Goal: Transaction & Acquisition: Complete application form

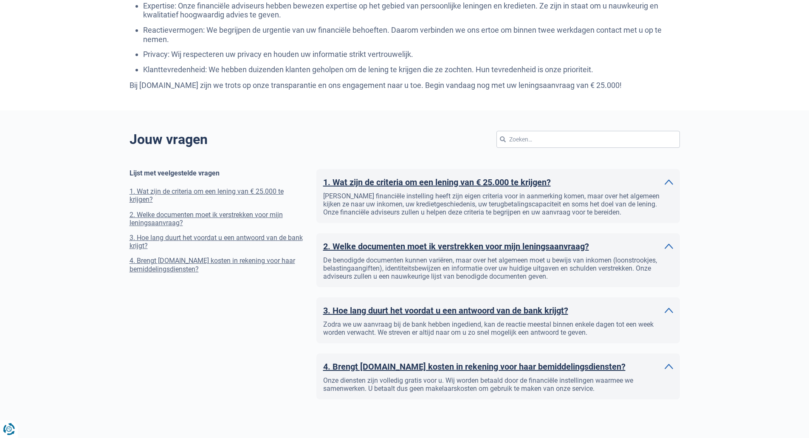
scroll to position [679, 0]
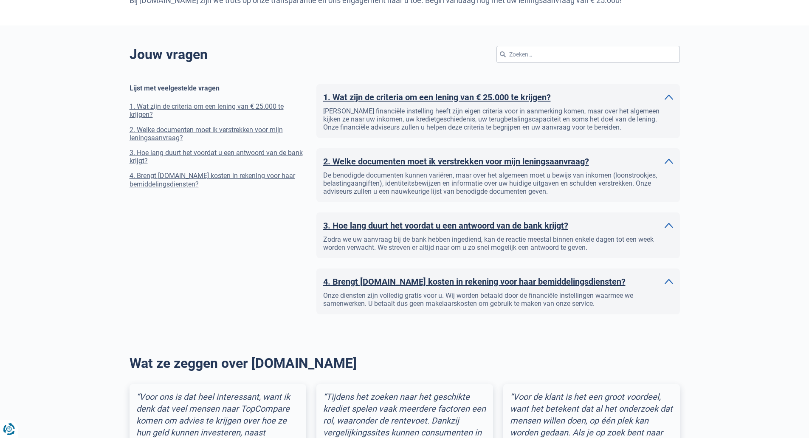
click at [511, 159] on h2 "2. Welke documenten moet ik verstrekken voor mijn leningsaanvraag?" at bounding box center [456, 161] width 266 height 13
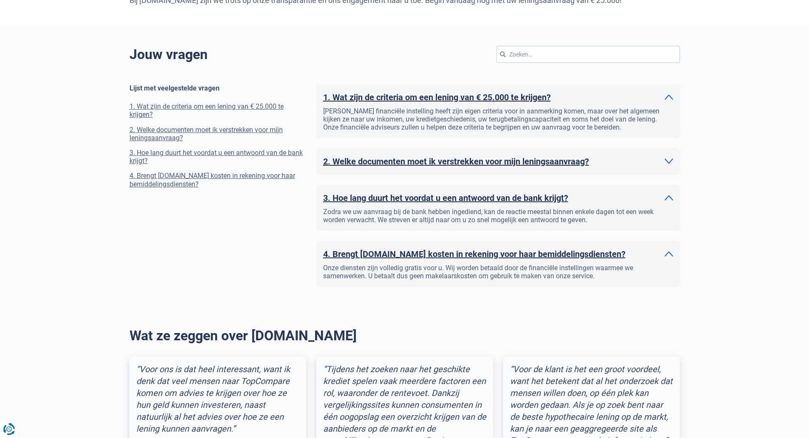
click at [511, 159] on h2 "2. Welke documenten moet ik verstrekken voor mijn leningsaanvraag?" at bounding box center [456, 161] width 266 height 13
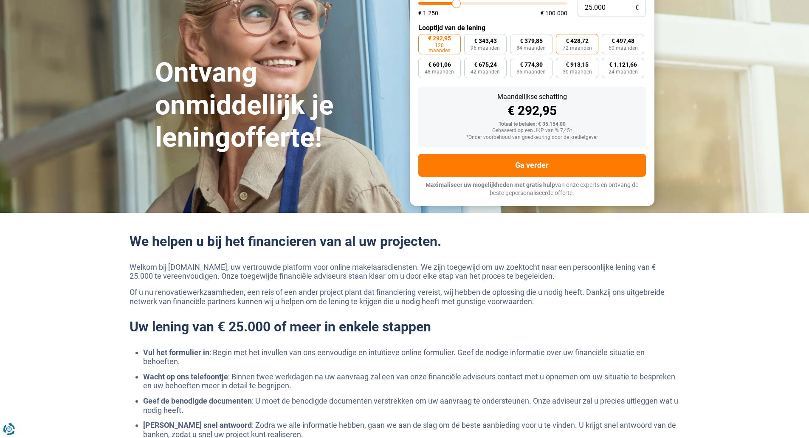
scroll to position [0, 0]
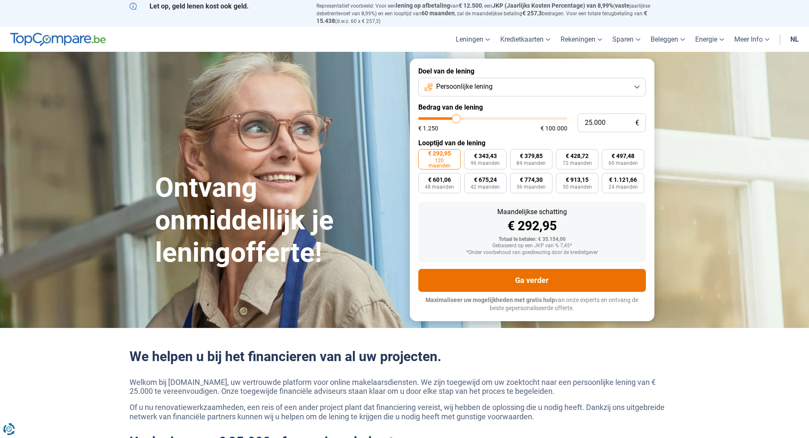
click at [530, 272] on button "Ga verder" at bounding box center [531, 280] width 227 height 23
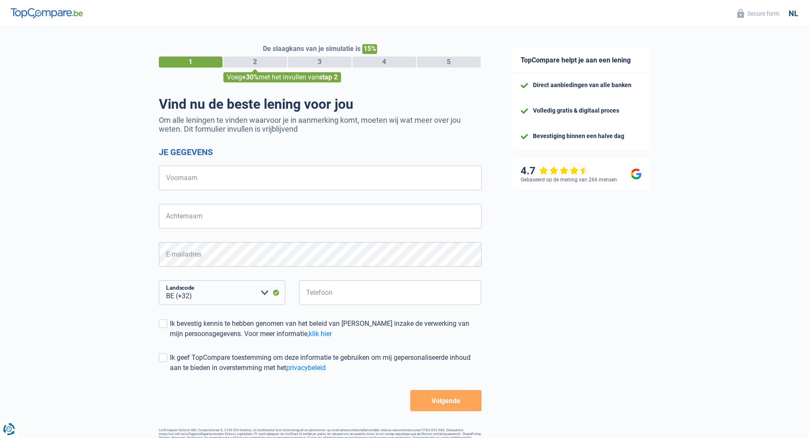
select select "32"
click at [256, 172] on input "Voornaam" at bounding box center [320, 178] width 323 height 25
type input "serge"
click at [245, 208] on input "Achternaam" at bounding box center [320, 216] width 323 height 25
type input "de schuyter"
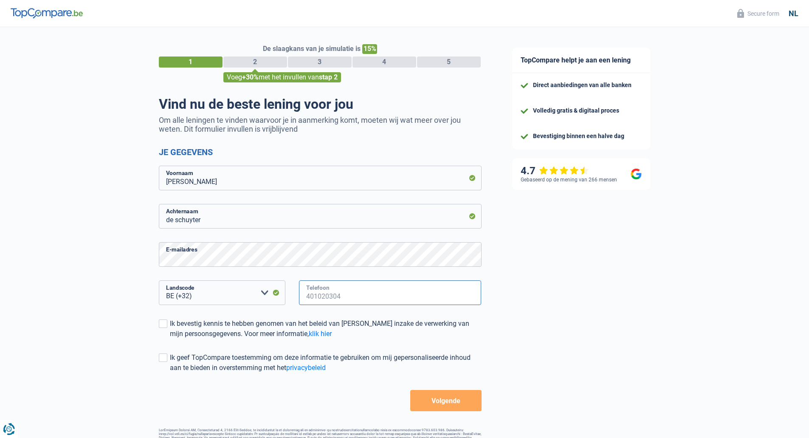
click at [339, 288] on input "Telefoon" at bounding box center [390, 292] width 183 height 25
type input "473447315"
click at [168, 324] on label "Ik bevestig kennis te hebben genomen van het beleid van TopCompare inzake de ve…" at bounding box center [320, 328] width 323 height 20
click at [170, 339] on input "Ik bevestig kennis te hebben genomen van het beleid van TopCompare inzake de ve…" at bounding box center [170, 339] width 0 height 0
click at [166, 354] on span at bounding box center [163, 357] width 8 height 8
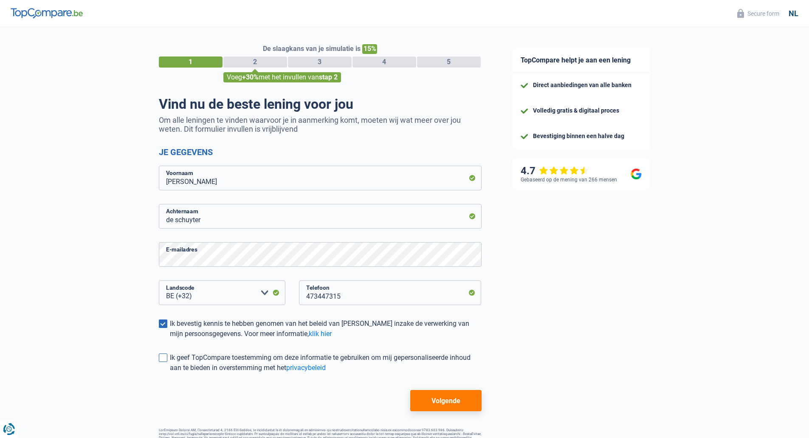
click at [170, 373] on input "Ik geef TopCompare toestemming om deze informatie te gebruiken om mij gepersona…" at bounding box center [170, 373] width 0 height 0
click at [458, 401] on button "Volgende" at bounding box center [445, 400] width 71 height 21
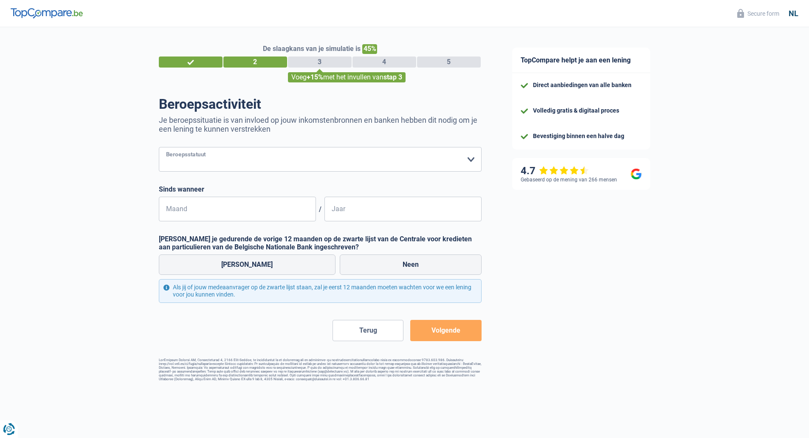
click at [463, 160] on select "Arbeider Bediende (privésector) Ambtenaar (overheidssector) Invalide Zelfstandi…" at bounding box center [320, 159] width 323 height 25
select select "independent"
click at [159, 148] on select "Arbeider Bediende (privésector) Ambtenaar (overheidssector) Invalide Zelfstandi…" at bounding box center [320, 159] width 323 height 25
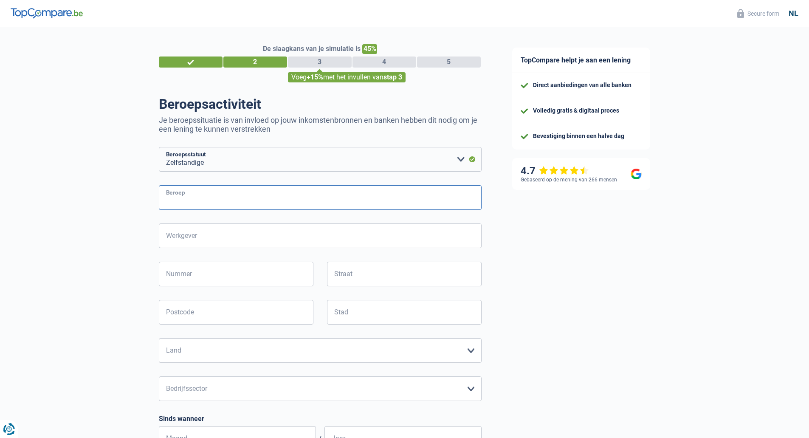
click at [303, 195] on input "Beroep" at bounding box center [320, 197] width 323 height 25
type input "bouwgerelateerd"
click at [313, 242] on input "Werkgever" at bounding box center [320, 235] width 323 height 25
type input "niela bv"
click at [282, 272] on input "Nummer" at bounding box center [236, 273] width 154 height 25
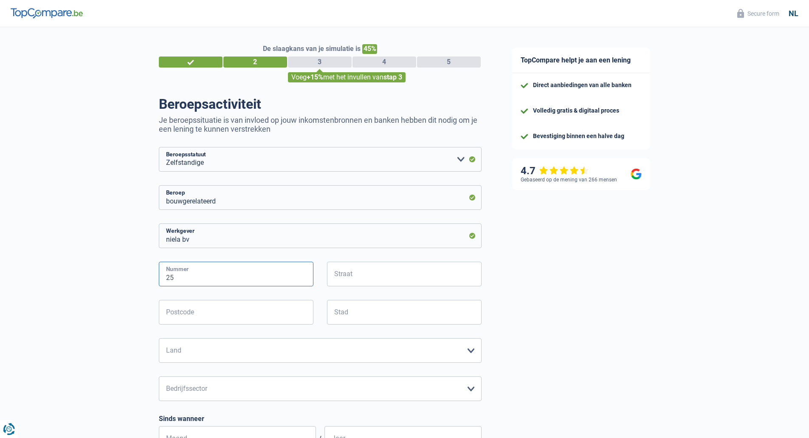
type input "25"
click at [349, 271] on input "Straat" at bounding box center [404, 273] width 154 height 25
type input "watergang"
click at [285, 308] on input "Postcode" at bounding box center [236, 312] width 154 height 25
type input "8000"
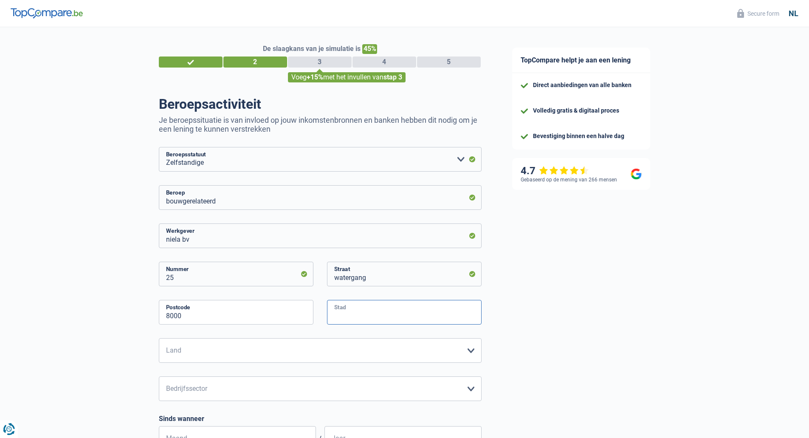
click at [361, 314] on input "Stad" at bounding box center [404, 312] width 154 height 25
type input "brugge"
click at [223, 315] on input "8000" at bounding box center [236, 312] width 154 height 25
type input "8380"
click at [232, 344] on select "België Luxemburg Maak een keuze a.u.b" at bounding box center [320, 350] width 323 height 25
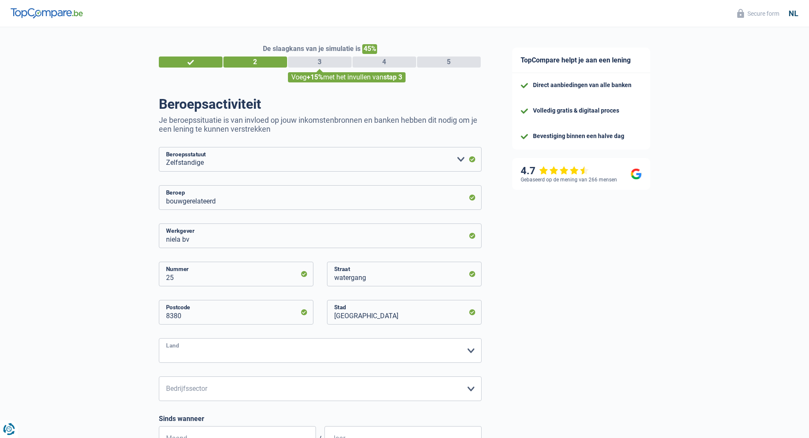
select select "BE"
click at [159, 339] on select "België Luxemburg Maak een keuze a.u.b" at bounding box center [320, 350] width 323 height 25
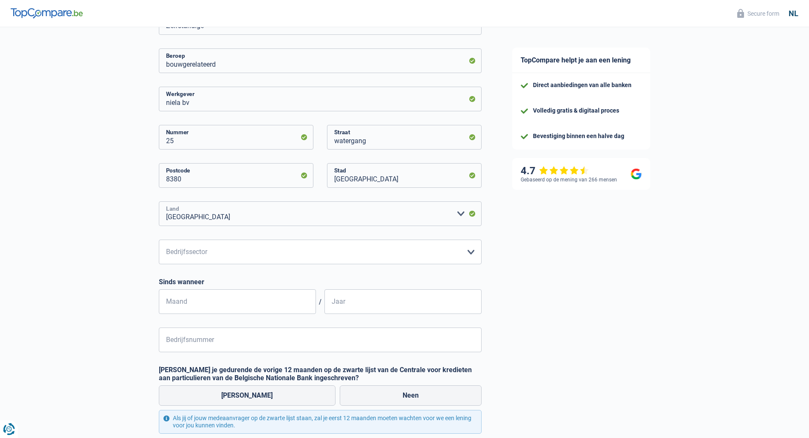
scroll to position [170, 0]
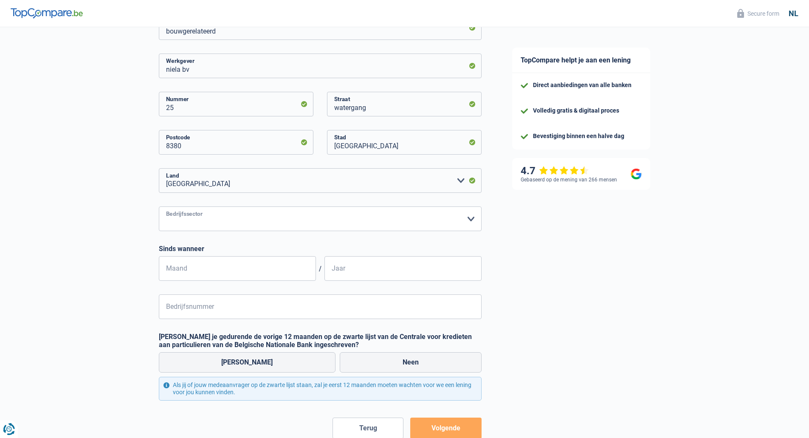
click at [258, 218] on select "Landbouw/Visserij Industrie Horeca Koerier/Fitness/Taxi Bouw Banken/ Verzekerin…" at bounding box center [320, 218] width 323 height 25
select select "construction"
click at [159, 207] on select "Landbouw/Visserij Industrie Horeca Koerier/Fitness/Taxi Bouw Banken/ Verzekerin…" at bounding box center [320, 218] width 323 height 25
click at [261, 270] on input "Maand" at bounding box center [237, 268] width 157 height 25
type input "09"
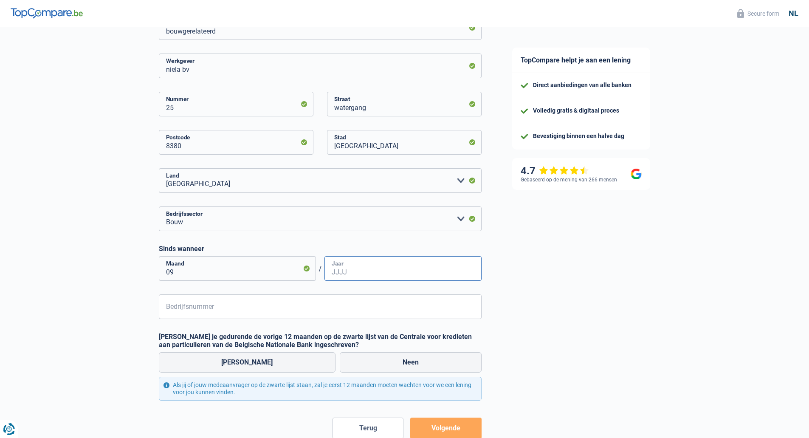
click at [359, 266] on input "Jaar" at bounding box center [402, 268] width 157 height 25
type input "2021"
click at [339, 309] on input "Bedrijfsnummer" at bounding box center [320, 306] width 323 height 25
click at [262, 312] on input "Bedrijfsnummer" at bounding box center [320, 306] width 323 height 25
paste input "BE07737078"
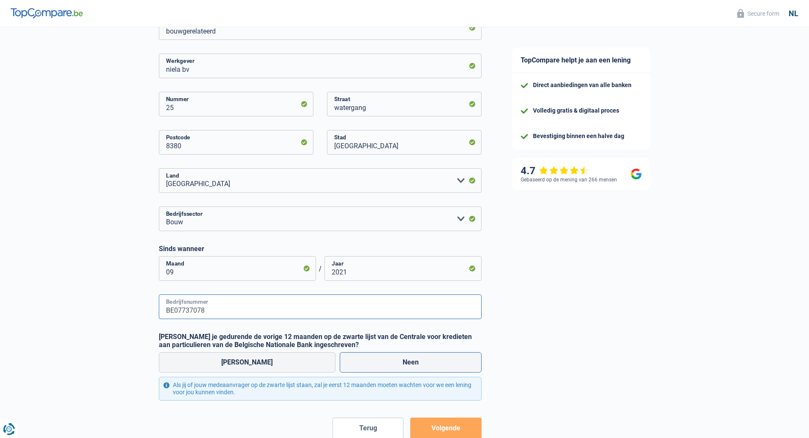
type input "BE07737078"
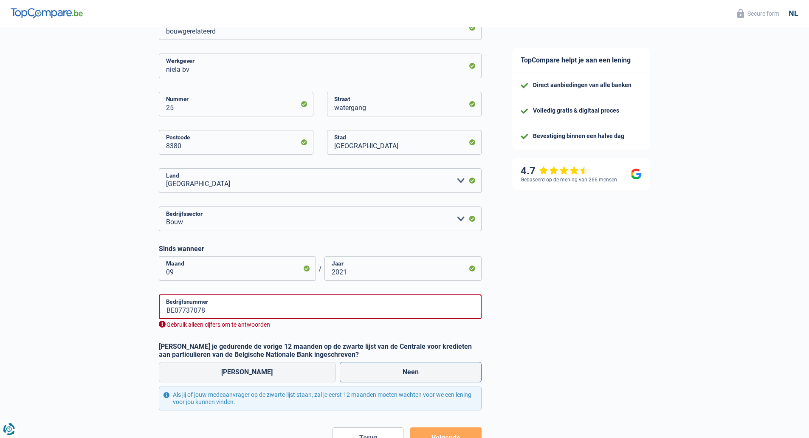
click at [380, 365] on label "Neen" at bounding box center [411, 372] width 142 height 20
click at [380, 365] on input "Neen" at bounding box center [411, 372] width 142 height 20
radio input "true"
click at [174, 313] on input "BE07737078" at bounding box center [320, 306] width 323 height 25
click at [180, 313] on input "07737078" at bounding box center [320, 306] width 323 height 25
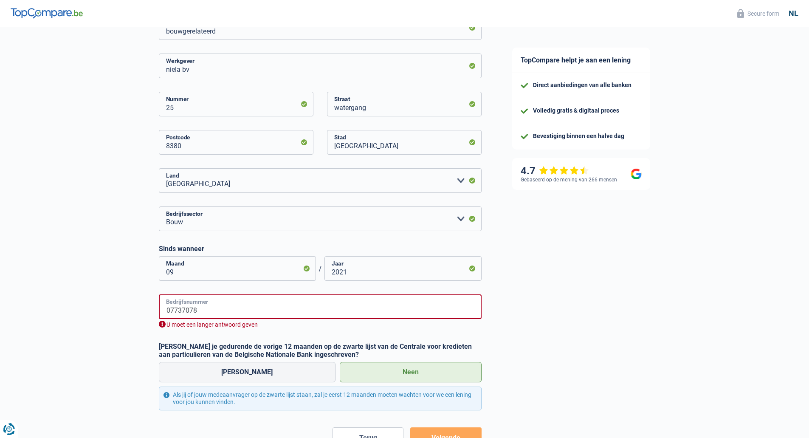
click at [202, 311] on input "07737078" at bounding box center [320, 306] width 323 height 25
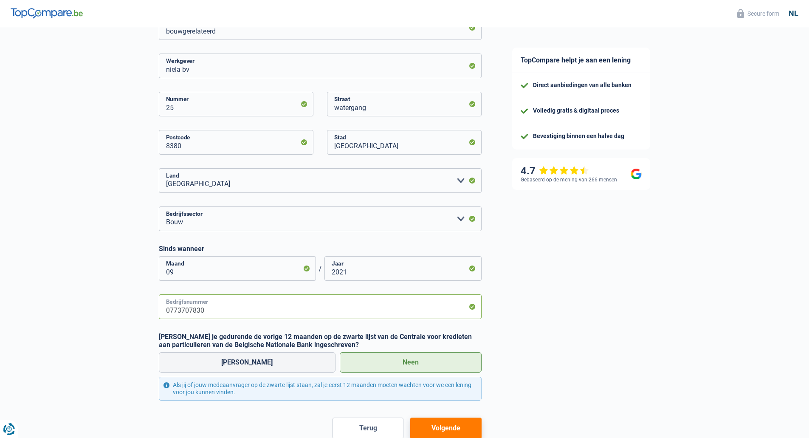
type input "0773707830"
click at [542, 335] on div "TopCompare helpt je aan een lening Direct aanbiedingen van alle banken Volledig…" at bounding box center [653, 171] width 312 height 628
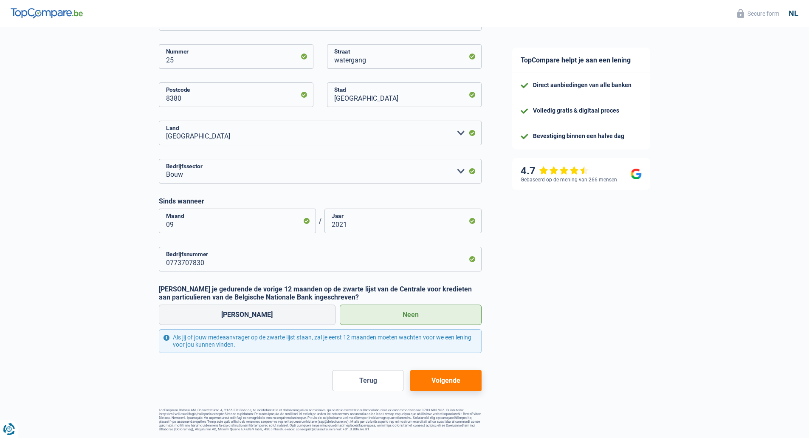
scroll to position [221, 0]
click at [443, 380] on button "Volgende" at bounding box center [445, 380] width 71 height 21
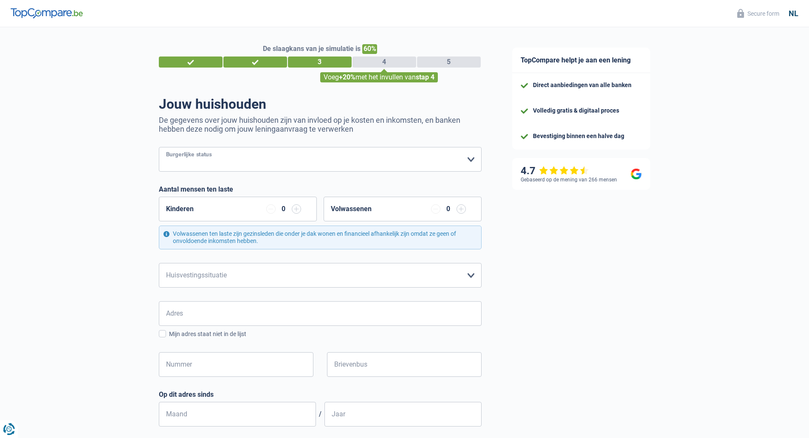
click at [408, 166] on select "Alleenstaand Getrouwd Samenwonend Uit de echt gescheiden Weduwe/weduwnaar Gehuw…" at bounding box center [320, 159] width 323 height 25
select select "single"
click at [159, 148] on select "Alleenstaand Getrouwd Samenwonend Uit de echt gescheiden Weduwe/weduwnaar Gehuw…" at bounding box center [320, 159] width 323 height 25
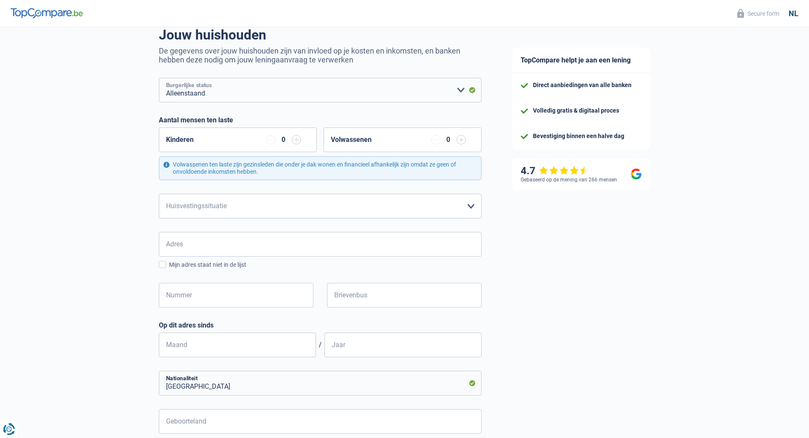
scroll to position [127, 0]
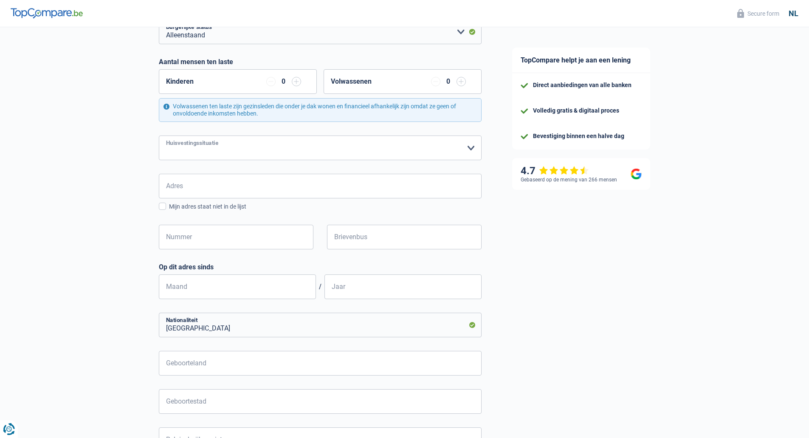
click at [429, 156] on select "Huurder Eigenaar met een hypothecaire lening Eigenaar zonder hypothecaire lenin…" at bounding box center [320, 147] width 323 height 25
select select "ownerWithMortgage"
click at [159, 136] on select "Huurder Eigenaar met een hypothecaire lening Eigenaar zonder hypothecaire lenin…" at bounding box center [320, 147] width 323 height 25
click at [347, 191] on input "Adres" at bounding box center [320, 186] width 323 height 25
type input "h"
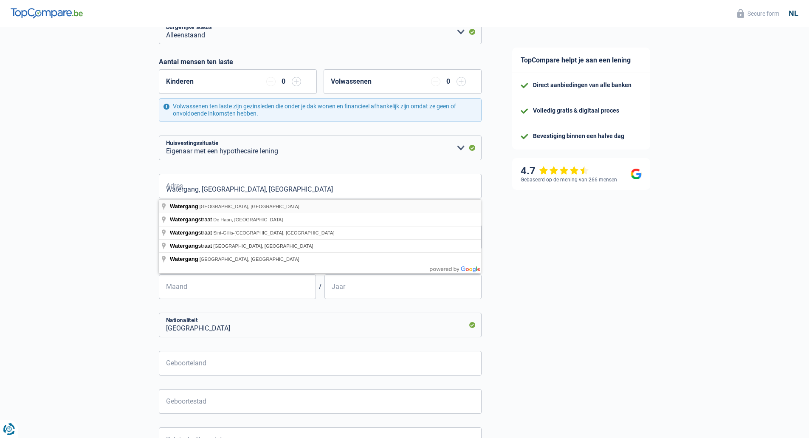
type input "Watergang, 8380, Brugge, BE"
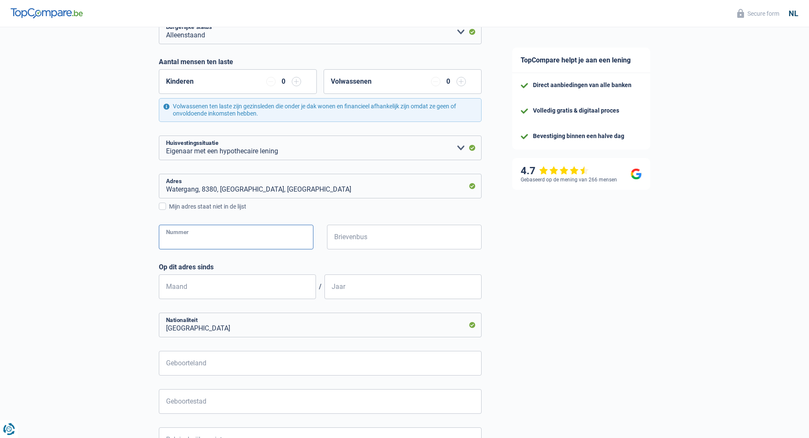
click at [302, 241] on input "Nummer" at bounding box center [236, 237] width 154 height 25
type input "25"
click at [274, 286] on input "Maand" at bounding box center [237, 286] width 157 height 25
type input "09"
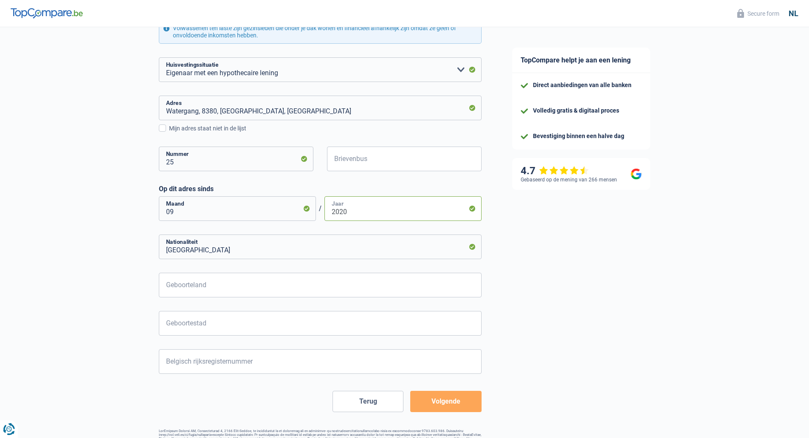
scroll to position [230, 0]
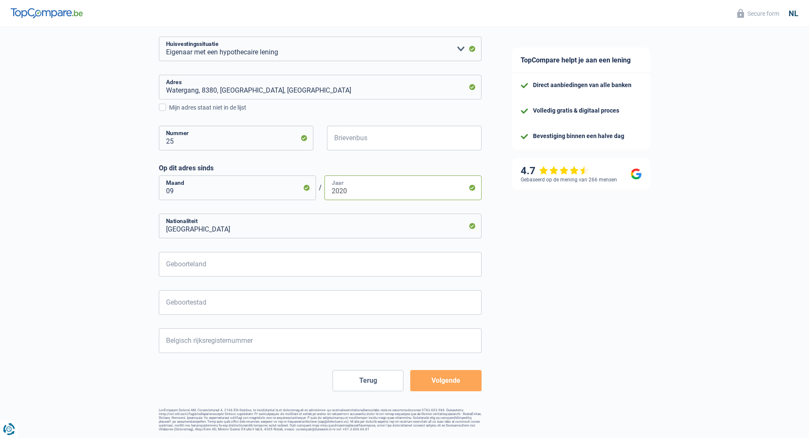
type input "2020"
click at [241, 263] on input "Geboorteland" at bounding box center [320, 264] width 323 height 25
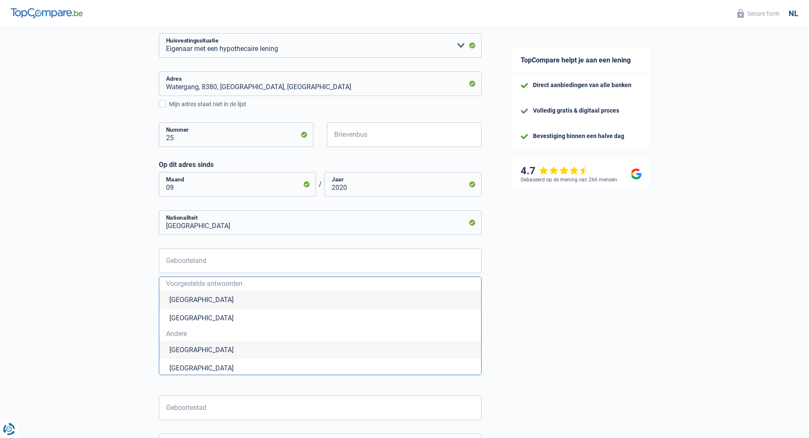
click at [225, 298] on li "België" at bounding box center [320, 299] width 322 height 18
type input "België"
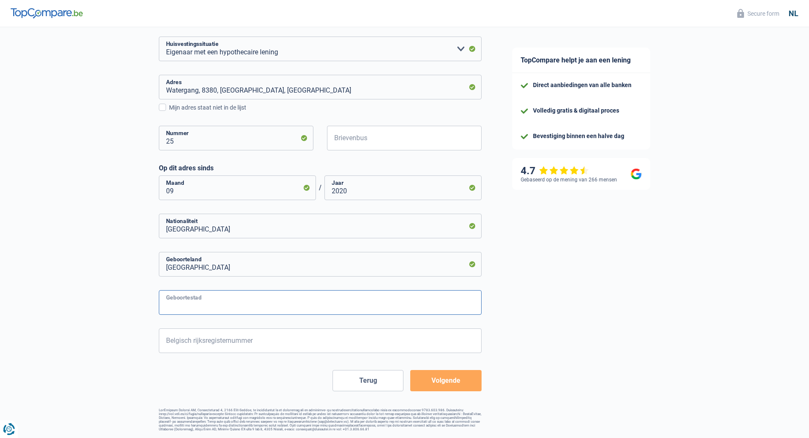
click at [227, 298] on input "Geboortestad" at bounding box center [320, 302] width 323 height 25
type input "knokke"
click at [231, 341] on input "Belgisch rijksregisternummer" at bounding box center [320, 340] width 323 height 25
type input "74.10.28-273.26"
click at [459, 379] on button "Volgende" at bounding box center [445, 380] width 71 height 21
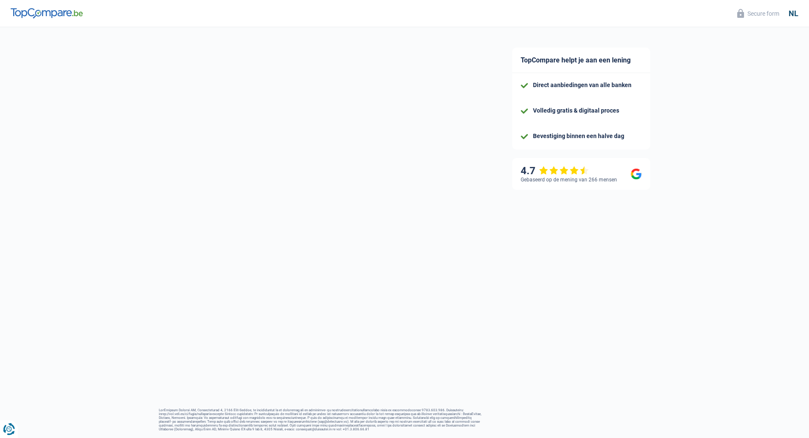
select select "netSalary"
select select "mortgage"
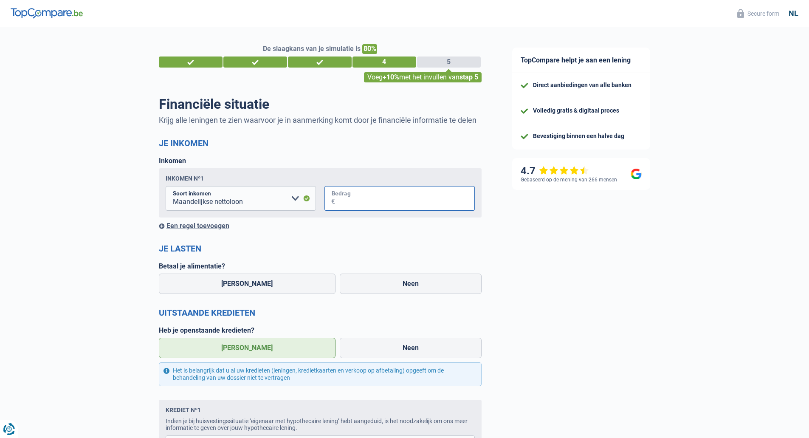
click at [367, 200] on input "Bedrag" at bounding box center [405, 198] width 140 height 25
type input "2.500"
click at [369, 276] on label "Neen" at bounding box center [411, 283] width 142 height 20
click at [369, 276] on input "Neen" at bounding box center [411, 283] width 142 height 20
radio input "true"
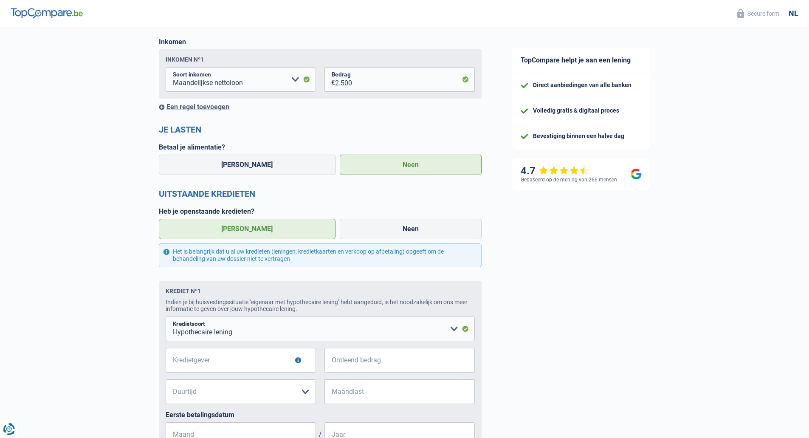
scroll to position [127, 0]
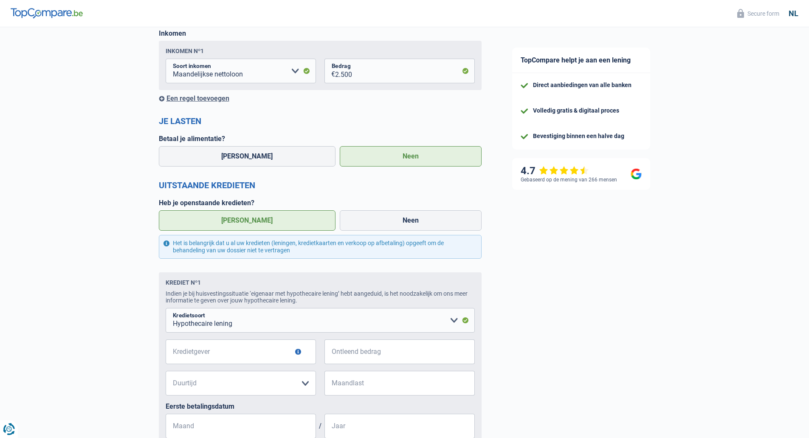
click at [277, 225] on label "Ja" at bounding box center [247, 220] width 177 height 20
click at [277, 225] on input "Ja" at bounding box center [247, 220] width 177 height 20
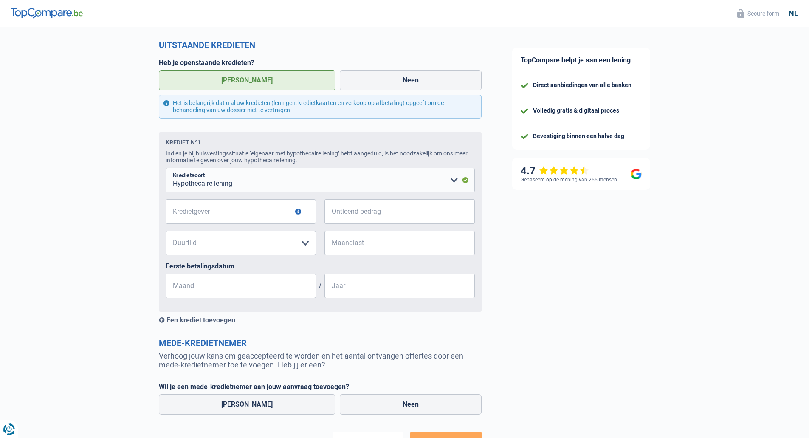
scroll to position [297, 0]
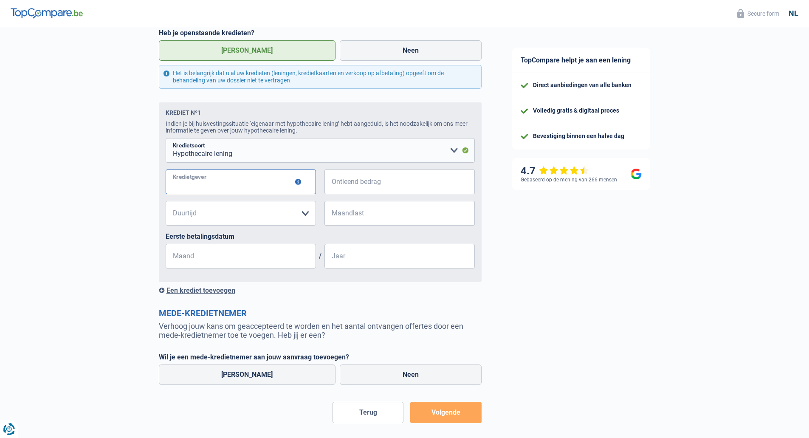
click at [275, 187] on input "Kredietgever" at bounding box center [241, 181] width 150 height 25
type input "kbc"
click at [348, 183] on input "Ontleend bedrag" at bounding box center [405, 181] width 140 height 25
type input "235.000"
click at [298, 217] on select "120 maanden 180 maanden 240 maanden 300 maanden 360 maanden 420 maanden Maak ee…" at bounding box center [241, 213] width 150 height 25
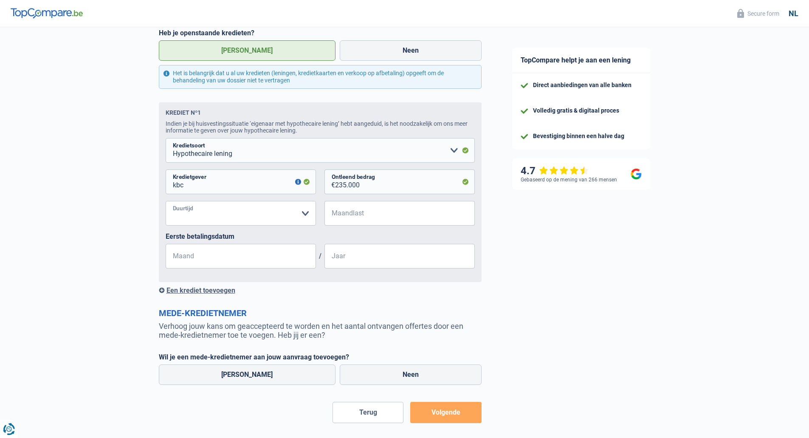
select select "240"
click at [166, 202] on select "120 maanden 180 maanden 240 maanden 300 maanden 360 maanden 420 maanden Maak ee…" at bounding box center [241, 213] width 150 height 25
click at [353, 216] on input "Maandlast" at bounding box center [405, 213] width 140 height 25
type input "1.093"
click at [249, 259] on input "Maand" at bounding box center [241, 256] width 150 height 25
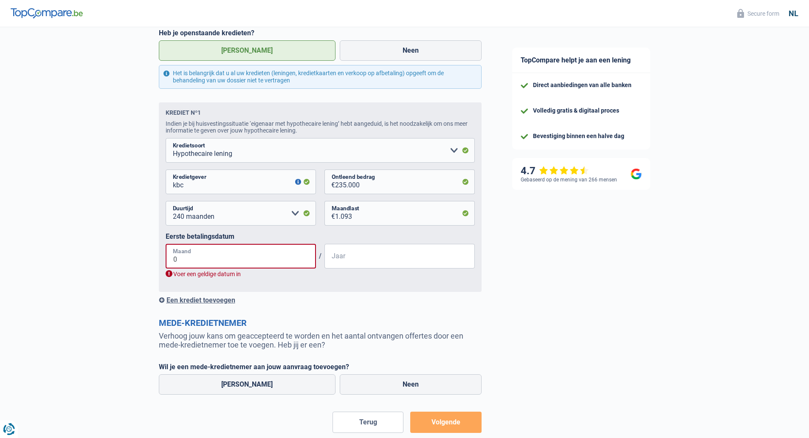
type input "09"
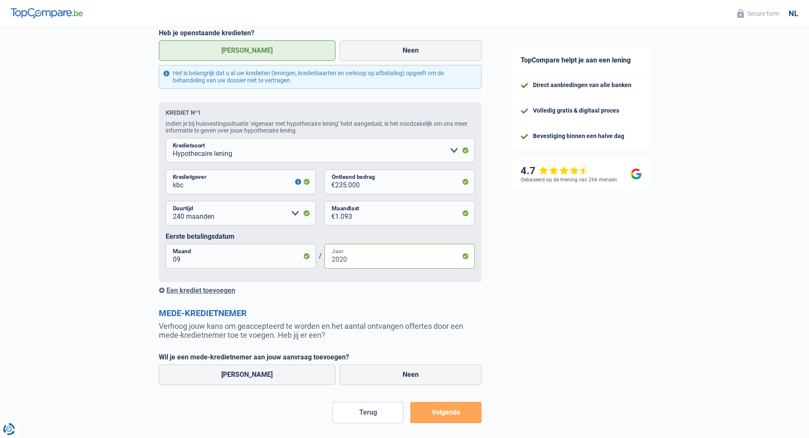
type input "2020"
click at [291, 306] on form "Je inkomen Inkomen Inkomen nº1 Alimentatie geld Bedrijfstoeslag Huurinkomsten I…" at bounding box center [320, 132] width 323 height 582
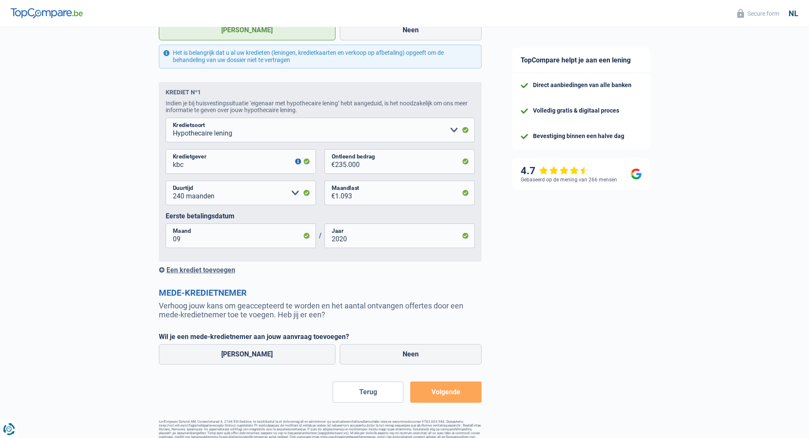
scroll to position [334, 0]
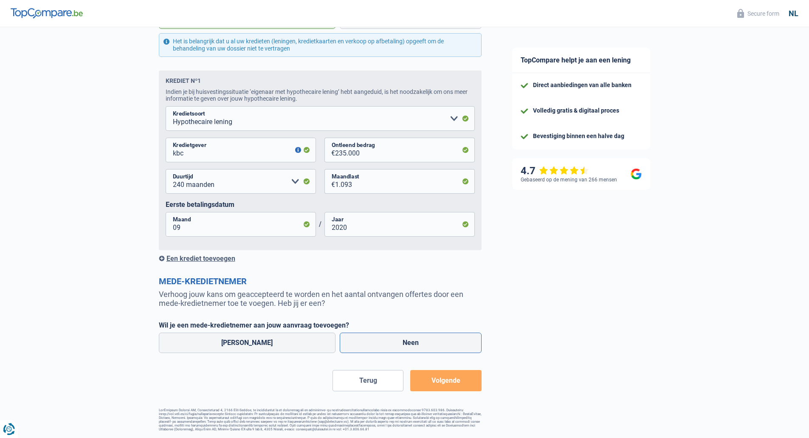
click at [392, 334] on label "Neen" at bounding box center [411, 342] width 142 height 20
click at [392, 334] on input "Neen" at bounding box center [411, 342] width 142 height 20
radio input "true"
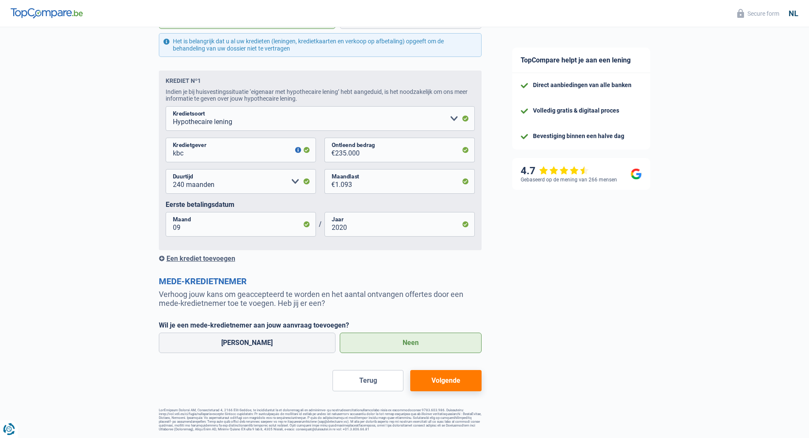
click at [457, 377] on button "Volgende" at bounding box center [445, 380] width 71 height 21
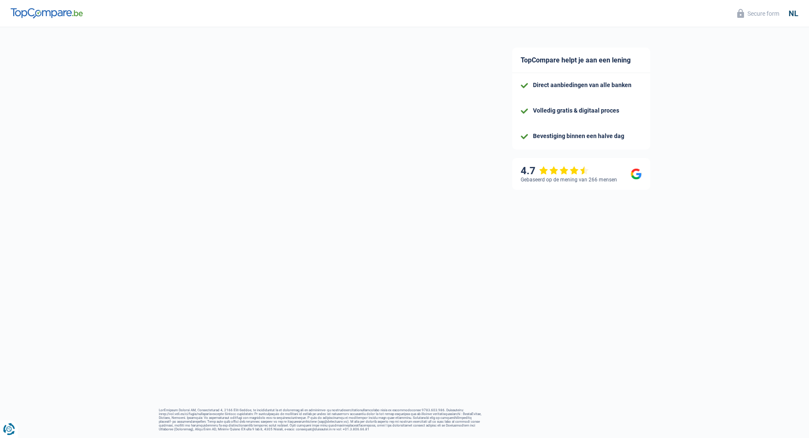
select select "120"
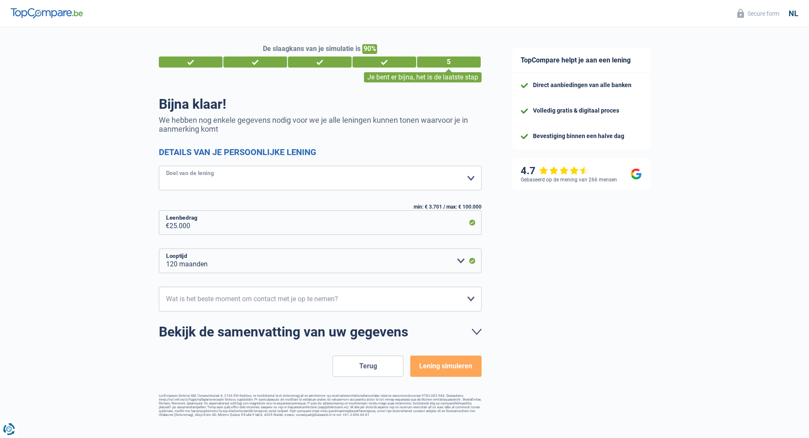
click at [315, 180] on select "Comfort woning: meubels, textiel, toestellen, privé materiaal Hifi, multimedia,…" at bounding box center [320, 178] width 323 height 25
select select "household"
click at [159, 166] on select "Comfort woning: meubels, textiel, toestellen, privé materiaal Hifi, multimedia,…" at bounding box center [320, 178] width 323 height 25
click at [458, 300] on select "10h-12h 12h-14h 14h-16h 16h-18h Maak een keuze a.u.b" at bounding box center [320, 298] width 323 height 25
select select "10-12"
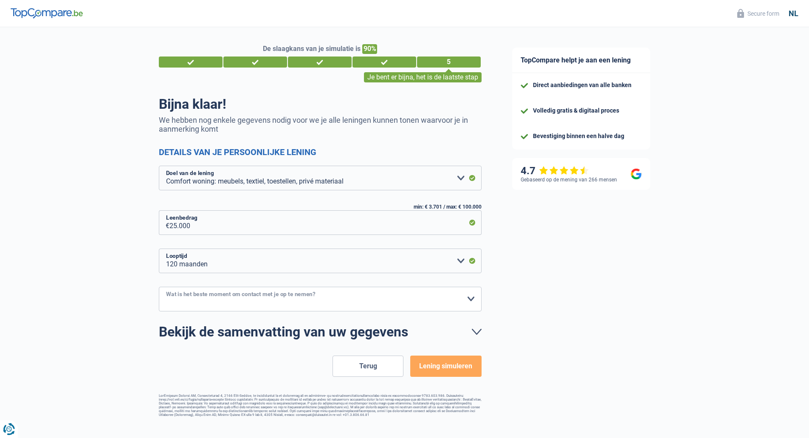
click at [159, 287] on select "10h-12h 12h-14h 14h-16h 16h-18h Maak een keuze a.u.b" at bounding box center [320, 298] width 323 height 25
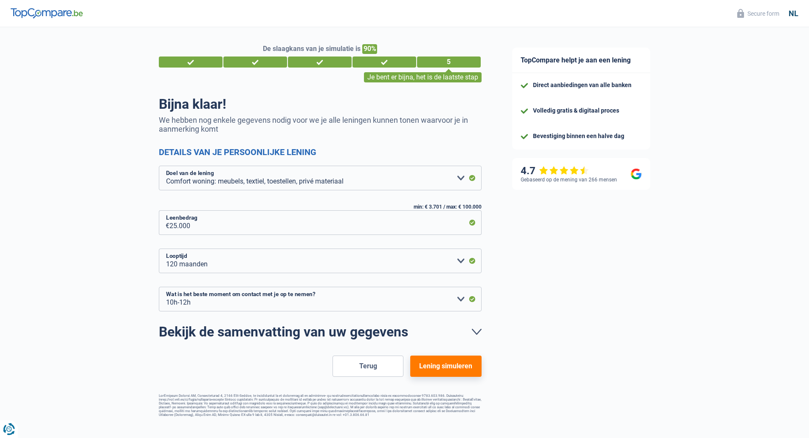
click at [368, 365] on button "Terug" at bounding box center [367, 365] width 71 height 21
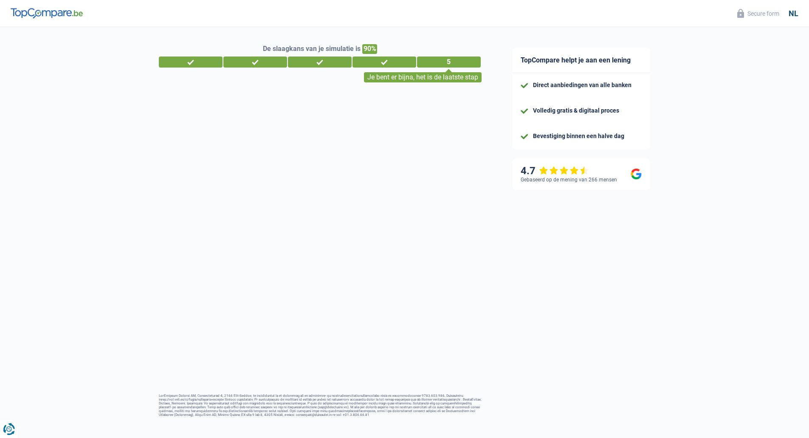
select select "netSalary"
select select "mortgage"
select select "240"
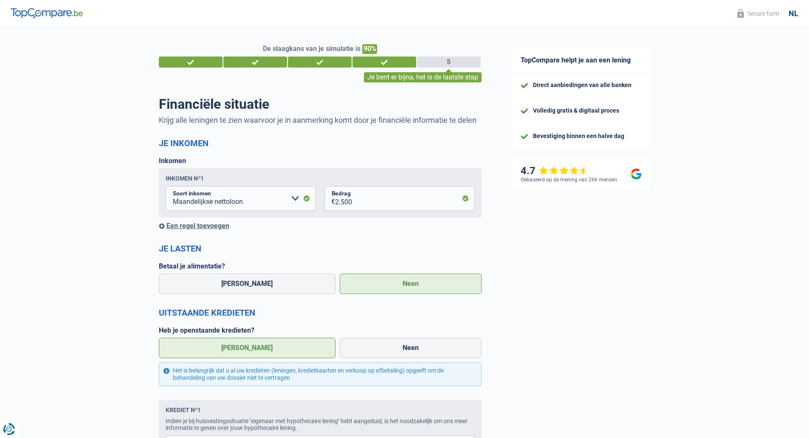
click at [213, 227] on div "Een regel toevoegen" at bounding box center [320, 226] width 323 height 8
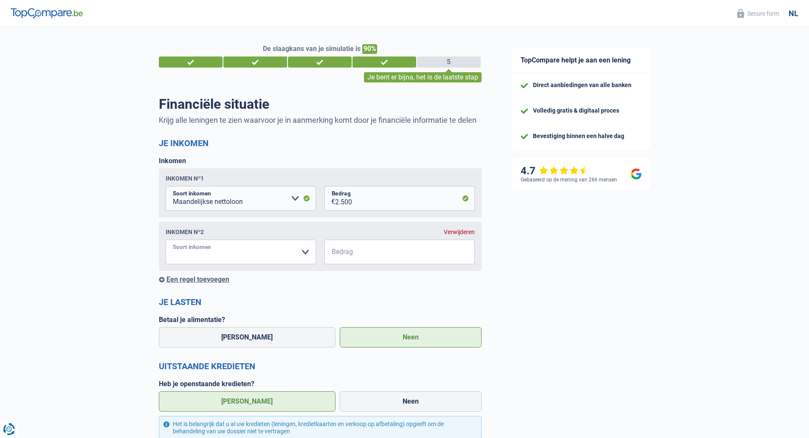
click at [295, 250] on select "Alimentatie geld Bedrijfstoeslag Huurinkomsten Invaliditeitspensioen Kinderbijs…" at bounding box center [241, 251] width 150 height 25
select select "disabilityPension"
click at [166, 241] on select "Alimentatie geld Bedrijfstoeslag Huurinkomsten Invaliditeitspensioen Kinderbijs…" at bounding box center [241, 251] width 150 height 25
click at [351, 250] on input "Bedrag" at bounding box center [405, 251] width 140 height 25
type input "583"
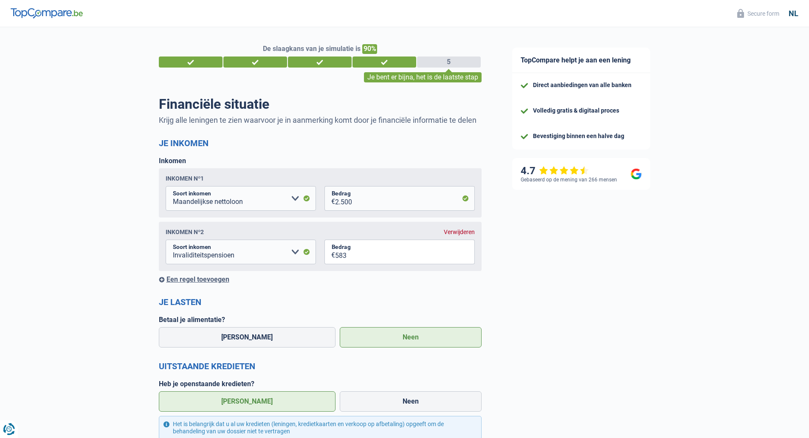
click at [485, 295] on div "De slaagkans van je simulatie is 90% 1 2 3 4 5 Je bent er bijna, het is de laat…" at bounding box center [248, 420] width 497 height 793
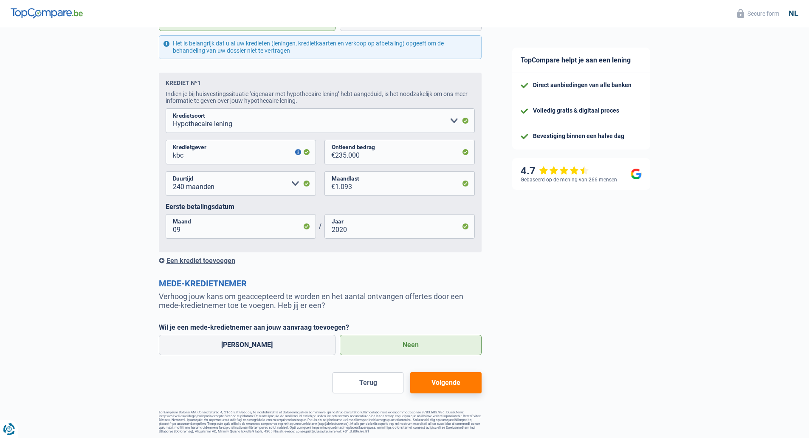
scroll to position [388, 0]
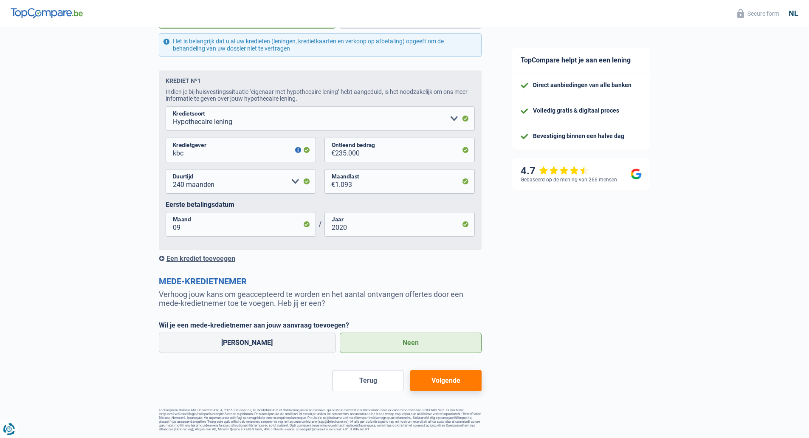
click at [452, 378] on button "Volgende" at bounding box center [445, 380] width 71 height 21
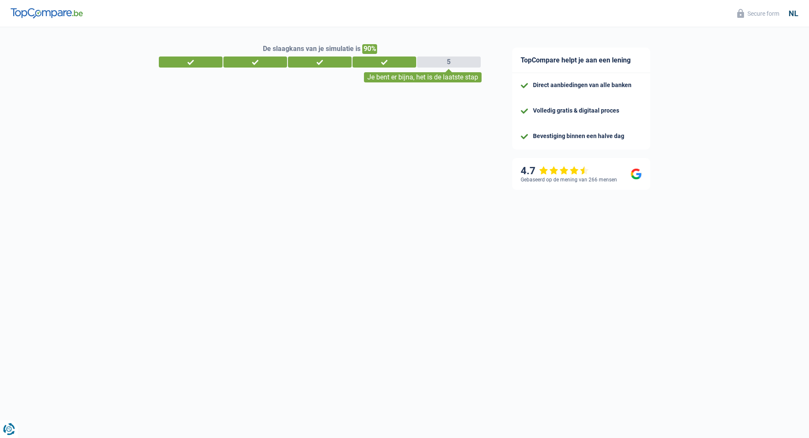
select select "household"
select select "120"
select select "10-12"
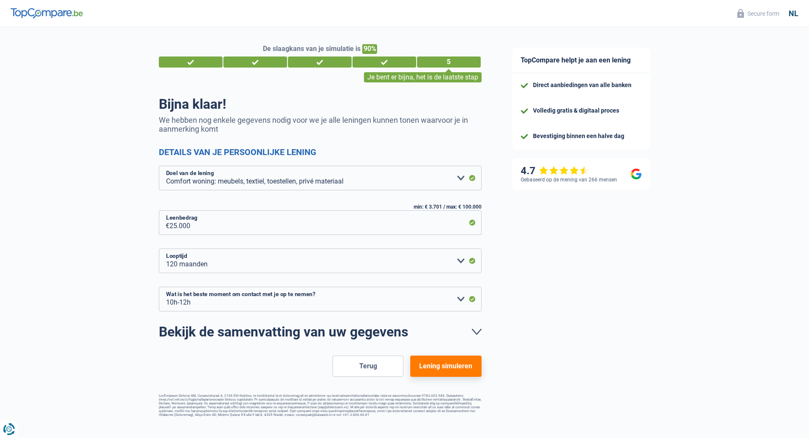
click at [455, 372] on button "Lening simuleren" at bounding box center [445, 365] width 71 height 21
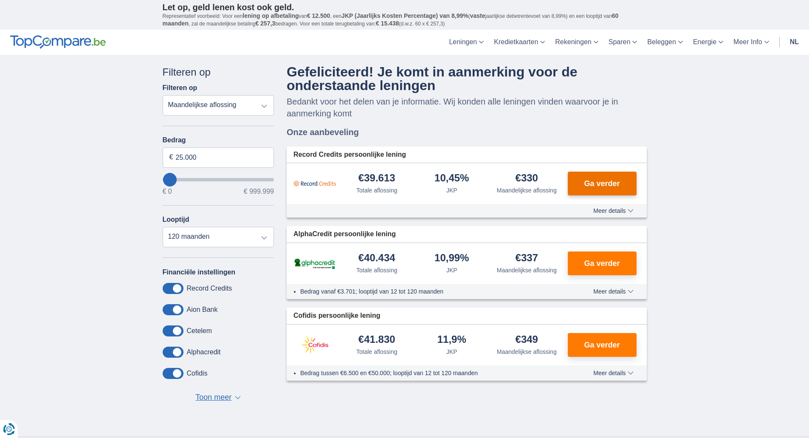
click at [618, 181] on span "Ga verder" at bounding box center [602, 184] width 36 height 8
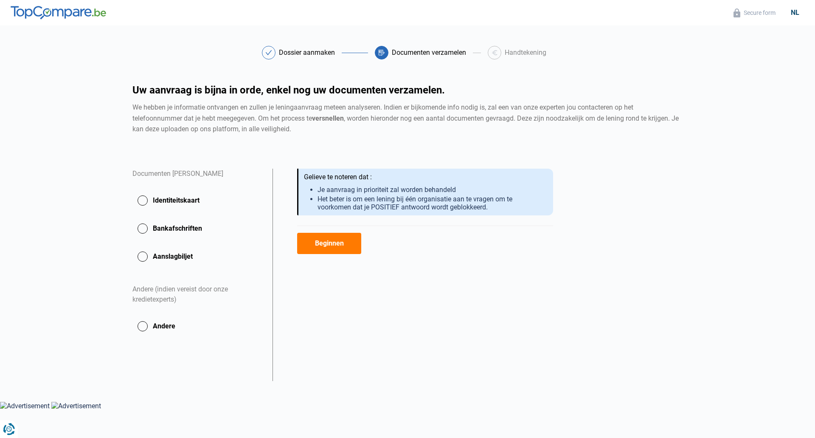
click at [330, 244] on button "Beginnen" at bounding box center [329, 243] width 64 height 21
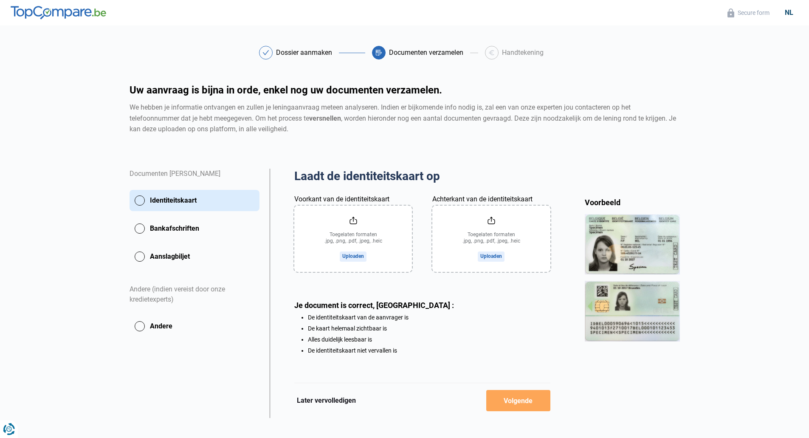
scroll to position [11, 0]
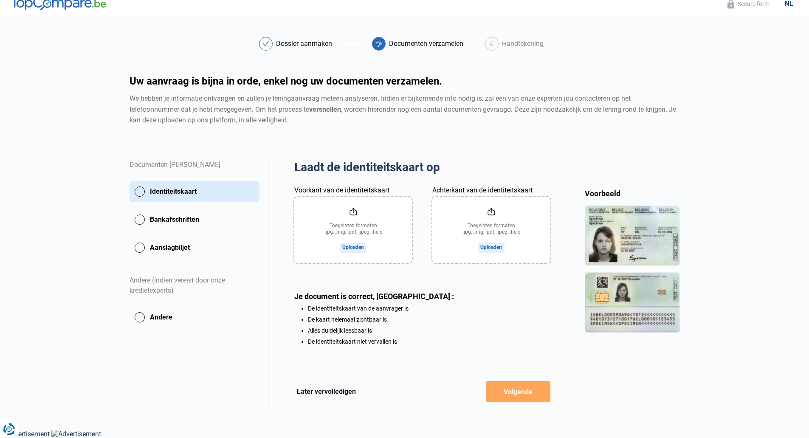
click at [141, 247] on button "Aanslagbiljet" at bounding box center [194, 247] width 130 height 21
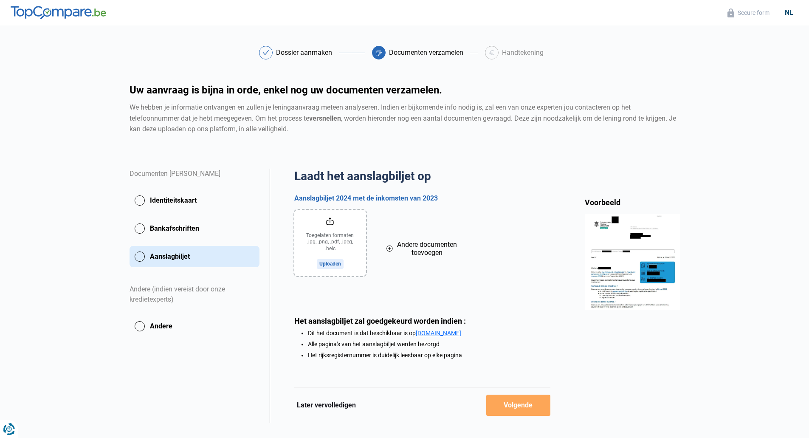
click at [143, 230] on button "Bankafschriften" at bounding box center [194, 228] width 130 height 21
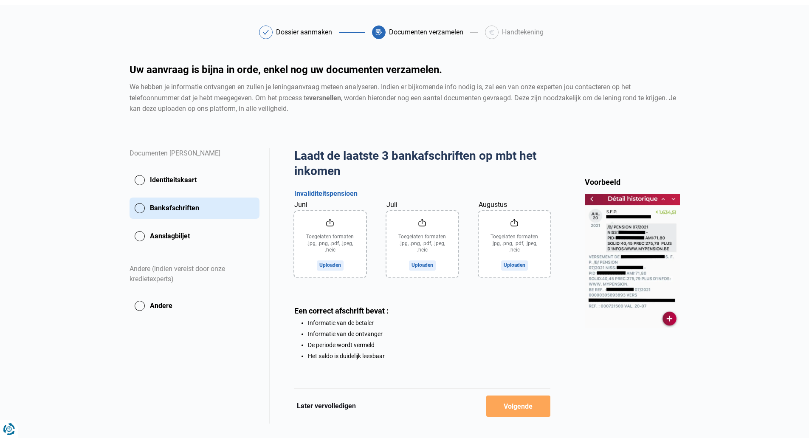
scroll to position [37, 0]
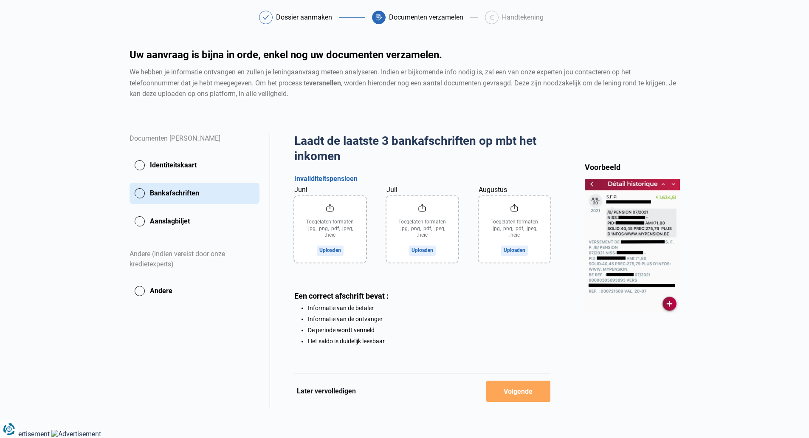
click at [140, 288] on button "Andere" at bounding box center [194, 290] width 130 height 21
